Goal: Check status

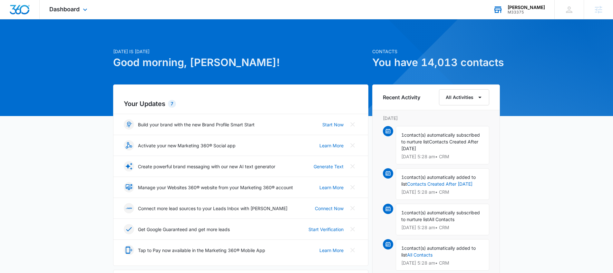
click at [538, 5] on div "[PERSON_NAME]" at bounding box center [526, 7] width 37 height 5
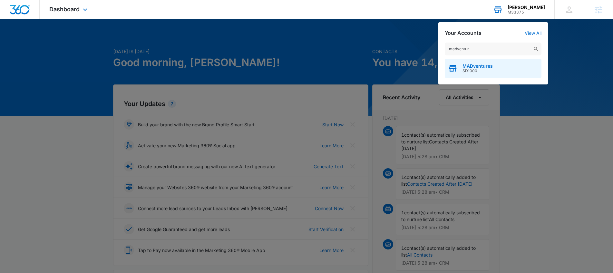
type input "madventur"
click at [488, 69] on span "SD1000" at bounding box center [478, 71] width 30 height 5
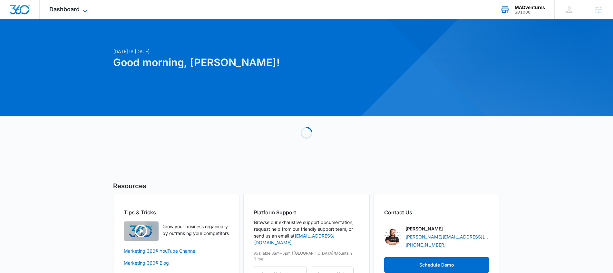
click at [74, 9] on span "Dashboard" at bounding box center [64, 9] width 30 height 7
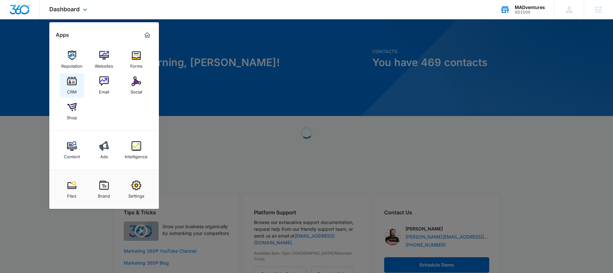
click at [72, 78] on img at bounding box center [72, 81] width 10 height 10
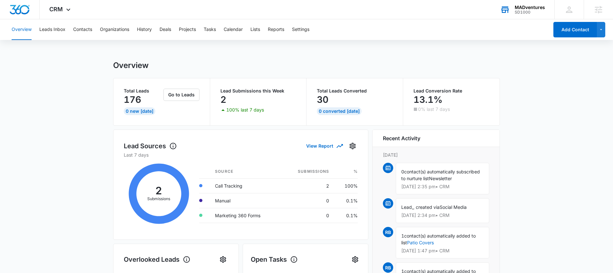
click at [39, 29] on div "Overview Leads Inbox Contacts Organizations History Deals Projects Tasks Calend…" at bounding box center [278, 29] width 541 height 21
click at [44, 29] on button "Leads Inbox" at bounding box center [52, 29] width 26 height 21
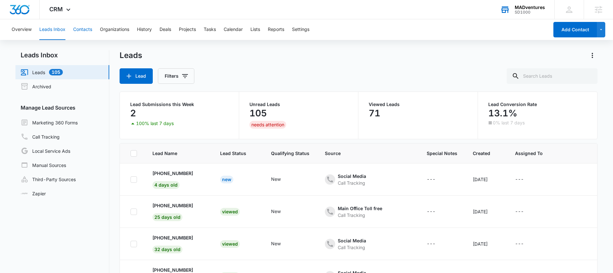
click at [79, 29] on button "Contacts" at bounding box center [82, 29] width 19 height 21
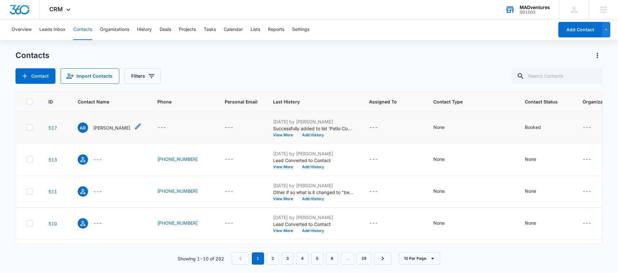
click at [108, 130] on p "[PERSON_NAME]" at bounding box center [111, 127] width 37 height 7
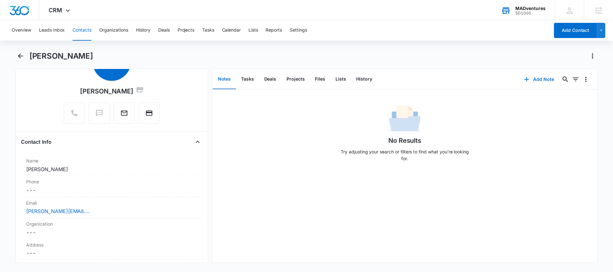
scroll to position [9, 0]
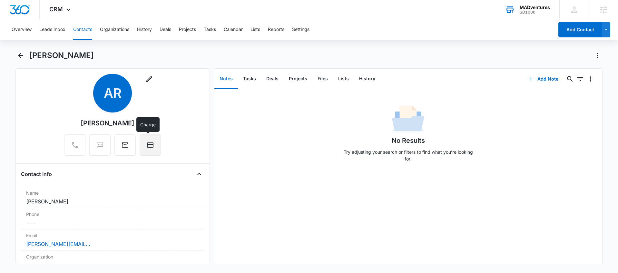
click at [156, 146] on button "Charge" at bounding box center [150, 144] width 21 height 21
click at [65, 10] on icon at bounding box center [69, 11] width 8 height 8
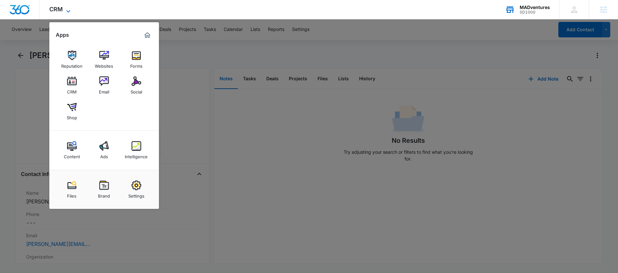
click at [67, 10] on icon at bounding box center [69, 11] width 8 height 8
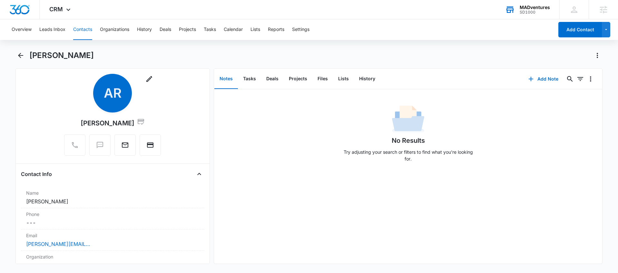
drag, startPoint x: 259, startPoint y: 115, endPoint x: 275, endPoint y: 105, distance: 19.1
click at [261, 115] on div "No Results Try adjusting your search or filters to find what you’re looking for." at bounding box center [408, 136] width 388 height 64
click at [327, 78] on button "Files" at bounding box center [323, 79] width 21 height 20
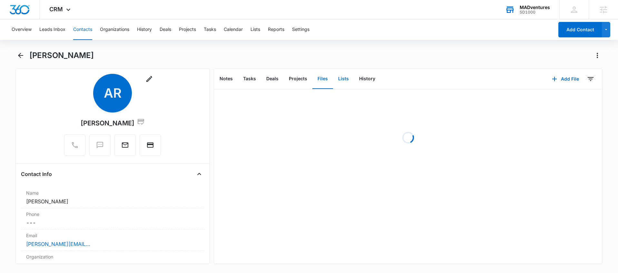
click at [341, 73] on button "Lists" at bounding box center [343, 79] width 21 height 20
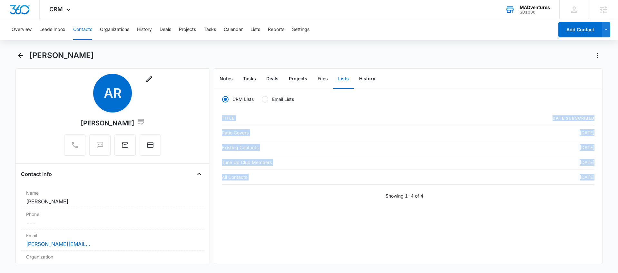
drag, startPoint x: 225, startPoint y: 127, endPoint x: 303, endPoint y: 188, distance: 98.6
click at [303, 188] on div "CRM Lists Email Lists Title Date Subscribed Patio Covers [DATE] Existing Contac…" at bounding box center [408, 145] width 388 height 113
click at [304, 195] on div "Showing 1-4 of 4" at bounding box center [408, 196] width 373 height 7
drag, startPoint x: 219, startPoint y: 131, endPoint x: 283, endPoint y: 133, distance: 64.9
click at [283, 133] on div "CRM Lists Email Lists Title Date Subscribed Patio Covers [DATE] Existing Contac…" at bounding box center [408, 145] width 388 height 113
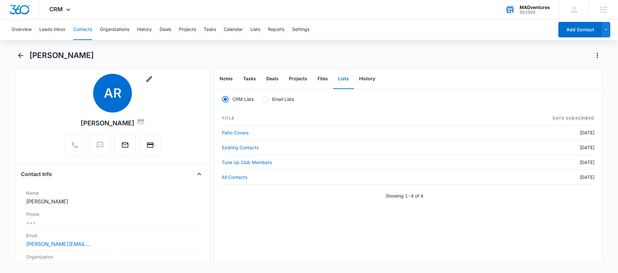
click at [291, 204] on div "CRM Lists Email Lists Title Date Subscribed Patio Covers [DATE] Existing Contac…" at bounding box center [408, 176] width 388 height 174
drag, startPoint x: 257, startPoint y: 133, endPoint x: 217, endPoint y: 130, distance: 40.4
click at [217, 130] on div "CRM Lists Email Lists Title Date Subscribed Patio Covers [DATE] Existing Contac…" at bounding box center [408, 145] width 388 height 113
click at [254, 204] on div "CRM Lists Email Lists Title Date Subscribed Patio Covers [DATE] Existing Contac…" at bounding box center [408, 176] width 388 height 174
click at [65, 13] on icon at bounding box center [69, 11] width 8 height 8
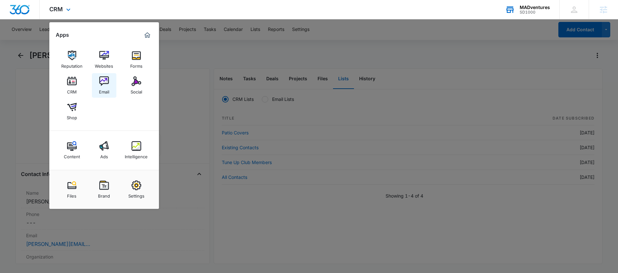
click at [104, 87] on div "Email" at bounding box center [104, 90] width 10 height 8
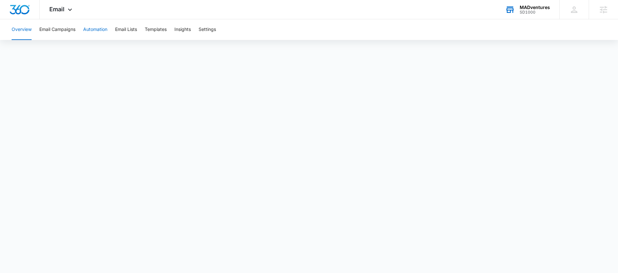
click at [98, 35] on button "Automation" at bounding box center [95, 29] width 24 height 21
click at [79, 13] on div "Email Apps Reputation Websites Forms CRM Email Social Shop Content Ads Intellig…" at bounding box center [62, 9] width 44 height 19
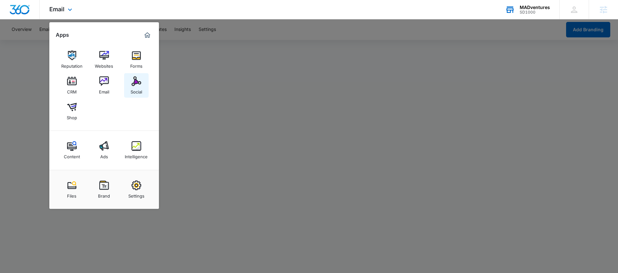
click at [132, 85] on img at bounding box center [137, 81] width 10 height 10
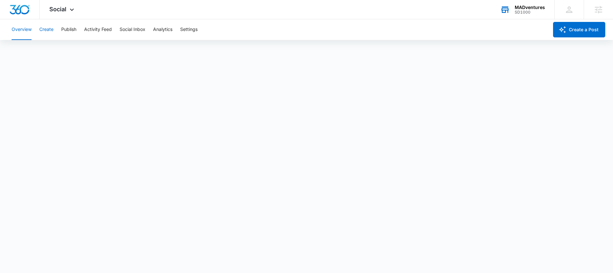
click at [50, 34] on button "Create" at bounding box center [46, 29] width 14 height 21
click at [75, 29] on button "Publish" at bounding box center [68, 29] width 15 height 21
click at [140, 31] on button "Social Inbox" at bounding box center [133, 29] width 26 height 21
click at [71, 7] on icon at bounding box center [72, 11] width 8 height 8
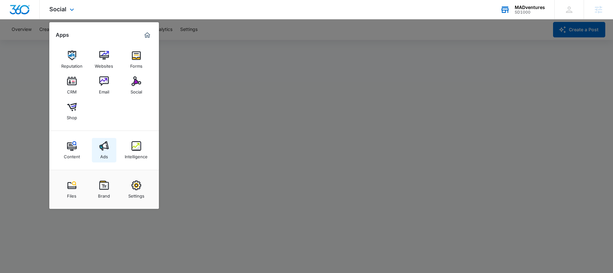
click at [104, 153] on div "Ads" at bounding box center [104, 155] width 8 height 8
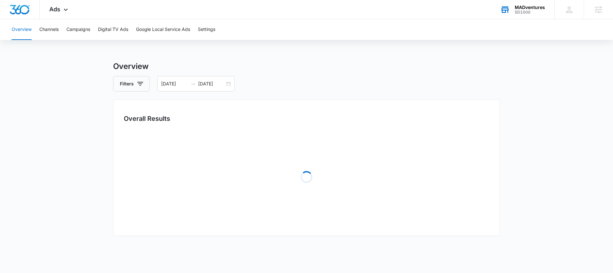
click at [525, 6] on div "MADventures" at bounding box center [530, 7] width 30 height 5
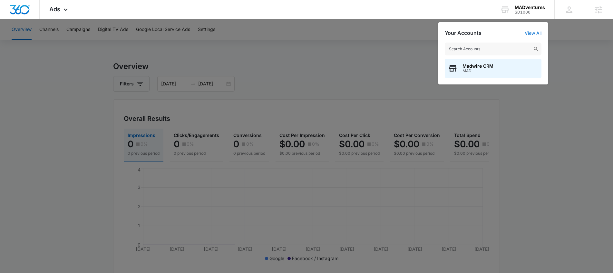
click at [473, 46] on input "text" at bounding box center [493, 49] width 97 height 13
type input "pacific dental"
click at [492, 67] on span "Pacific Dental Studio" at bounding box center [486, 66] width 46 height 5
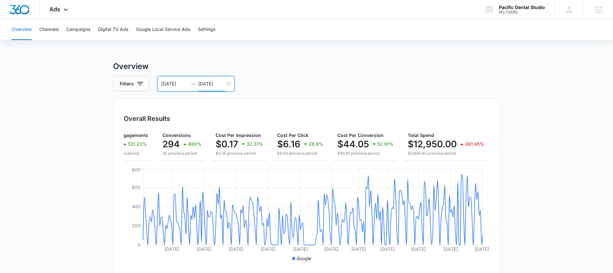
click at [199, 85] on input "[DATE]" at bounding box center [211, 83] width 27 height 7
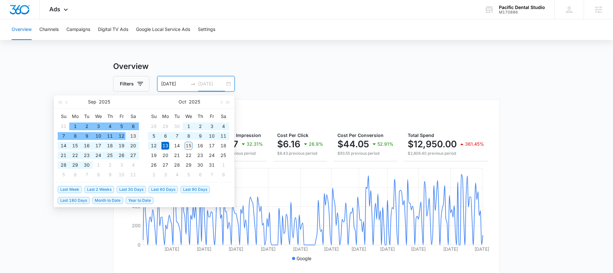
type input "[DATE]"
click at [133, 135] on div "13" at bounding box center [133, 136] width 8 height 8
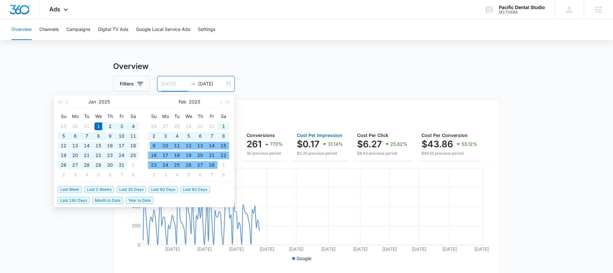
type input "[DATE]"
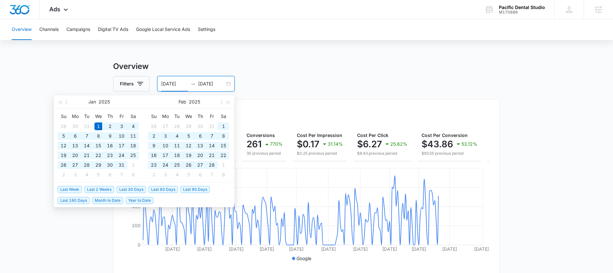
click at [357, 87] on div "Filters [DATE] [DATE]" at bounding box center [306, 83] width 387 height 15
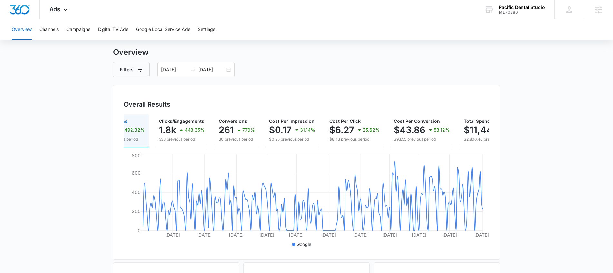
scroll to position [0, 83]
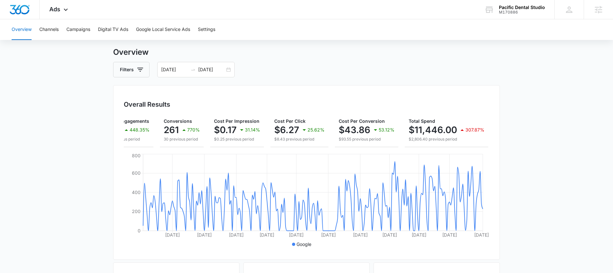
drag, startPoint x: 410, startPoint y: 152, endPoint x: 399, endPoint y: 152, distance: 11.0
click at [399, 152] on div "Impressions 67k 492.32% 11.3k previous period Clicks/Engagements 1.8k 448.35% 3…" at bounding box center [307, 181] width 366 height 135
drag, startPoint x: 393, startPoint y: 152, endPoint x: 384, endPoint y: 152, distance: 9.0
click at [385, 153] on div "Impressions 67k 492.32% 11.3k previous period Clicks/Engagements 1.8k 448.35% 3…" at bounding box center [307, 181] width 366 height 135
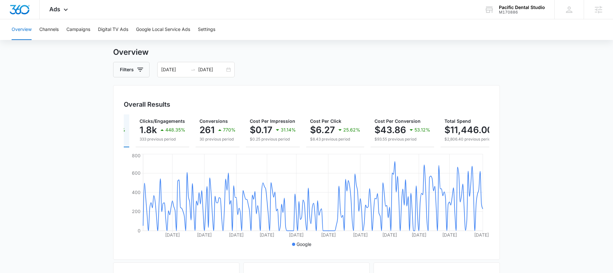
scroll to position [0, 0]
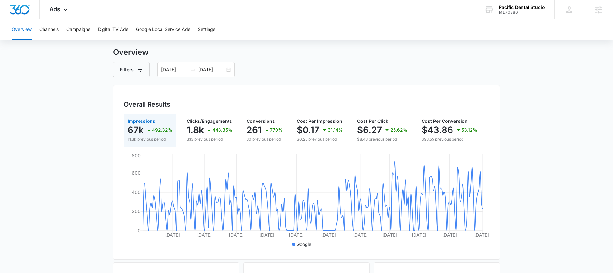
click at [403, 88] on div "Overall Results Impressions 67k 492.32% 11.3k previous period Clicks/Engagement…" at bounding box center [306, 172] width 387 height 175
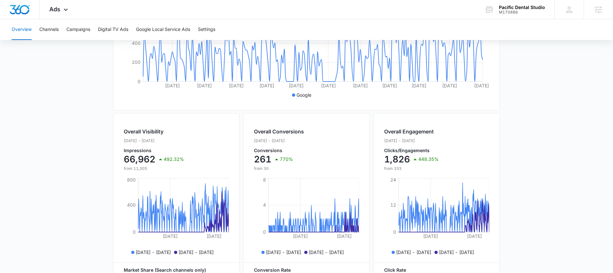
scroll to position [114, 0]
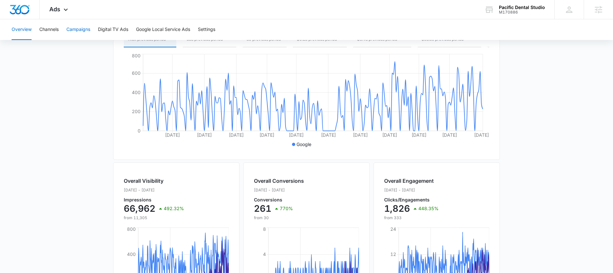
click at [75, 27] on button "Campaigns" at bounding box center [78, 29] width 24 height 21
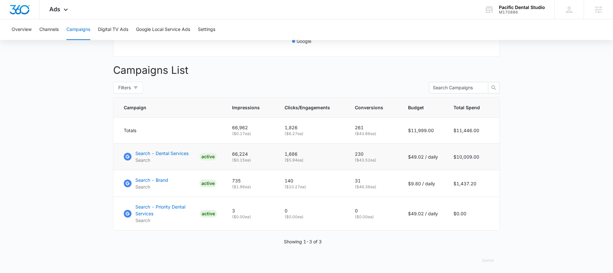
scroll to position [225, 0]
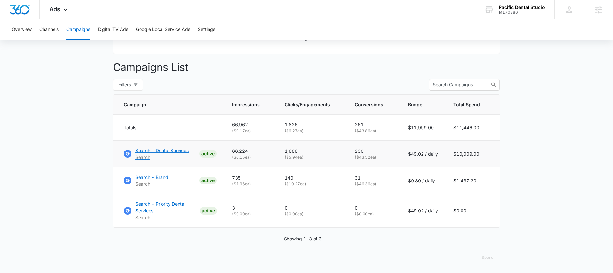
click at [172, 148] on p "Search - Dental Services" at bounding box center [161, 150] width 53 height 7
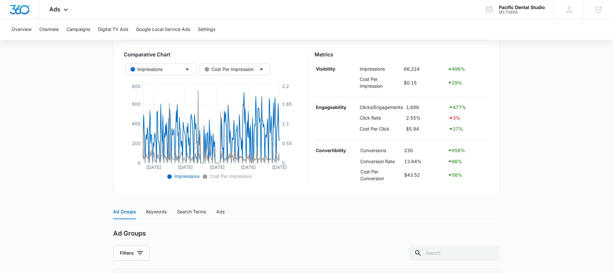
scroll to position [60, 0]
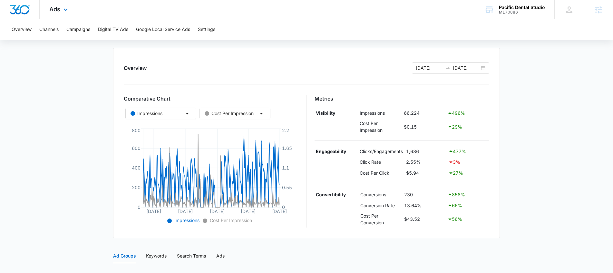
click at [74, 8] on div "Ads Apps Reputation Websites Forms CRM Email Social Content Ads Intelligence Fi…" at bounding box center [60, 9] width 40 height 19
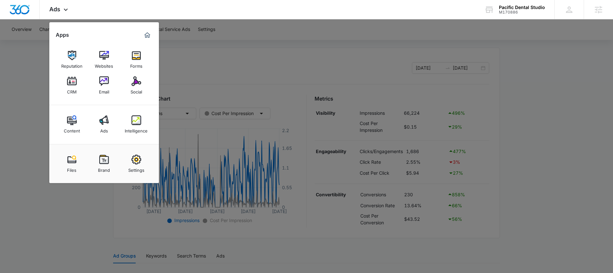
click at [46, 124] on div at bounding box center [306, 136] width 613 height 273
